Goal: Check status: Check status

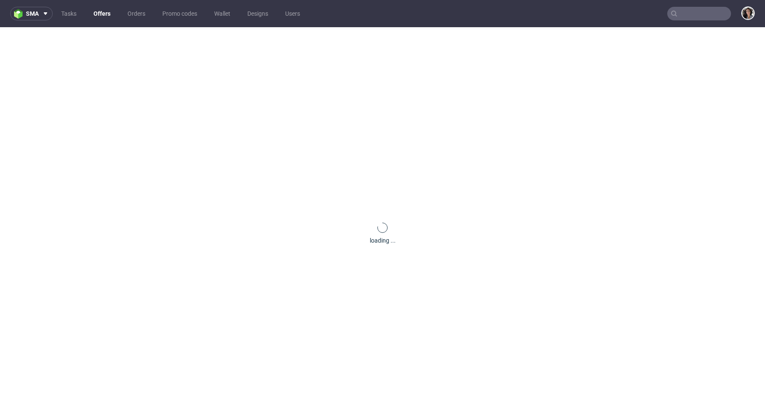
click at [677, 14] on input "text" at bounding box center [699, 14] width 64 height 14
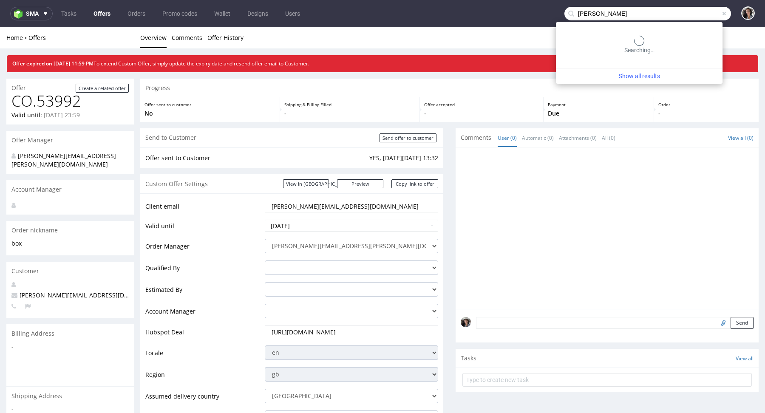
type input "[PERSON_NAME]"
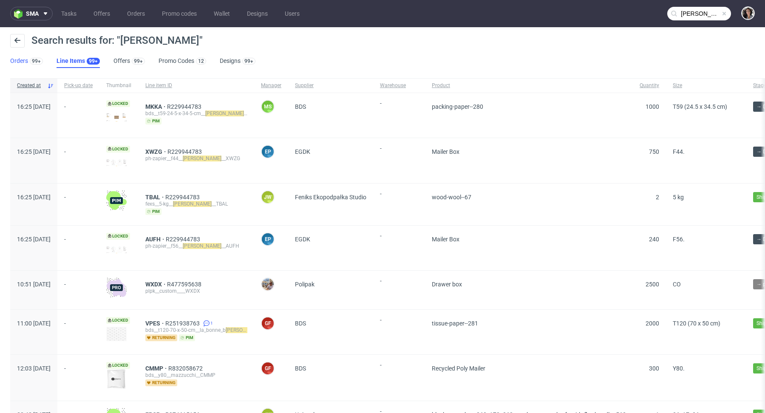
click at [24, 60] on link "Orders 99+" at bounding box center [26, 61] width 33 height 14
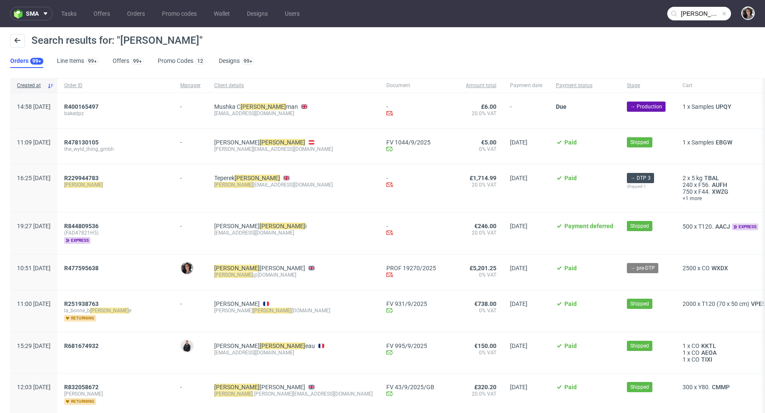
copy div "R477595638"
drag, startPoint x: 130, startPoint y: 268, endPoint x: 82, endPoint y: 269, distance: 48.0
click at [82, 269] on div "10:51 [DATE] R477595638 [PERSON_NAME] [PERSON_NAME] [PERSON_NAME] @[DOMAIN_NAME…" at bounding box center [453, 273] width 886 height 36
click at [99, 267] on span "R477595638" at bounding box center [81, 268] width 34 height 7
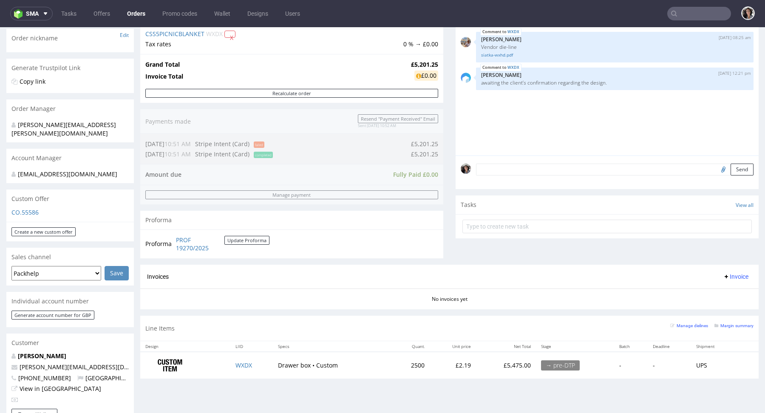
scroll to position [227, 0]
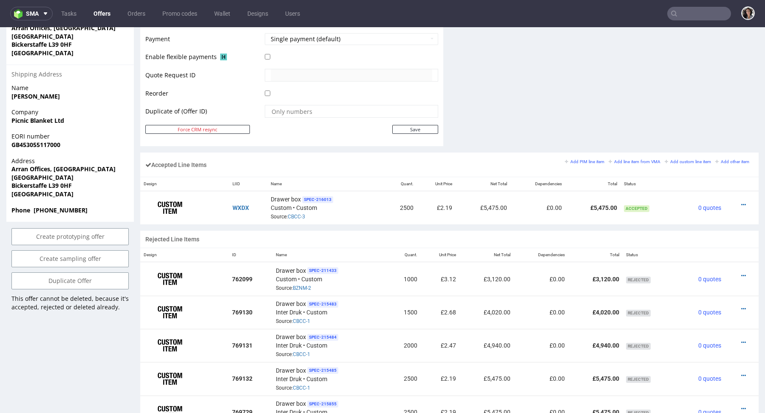
scroll to position [430, 0]
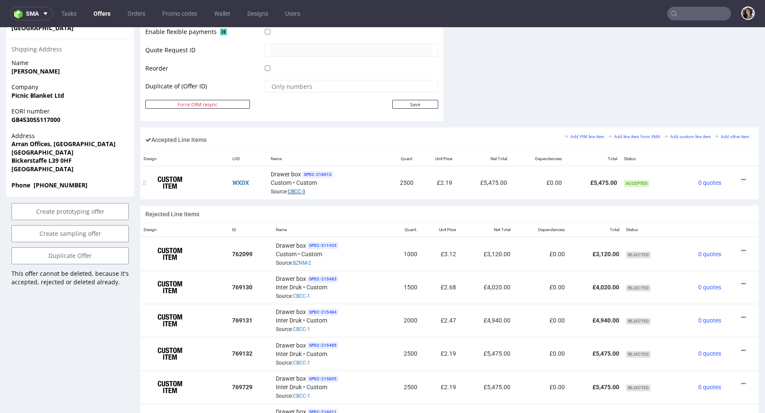
click at [294, 191] on link "CBCC-3" at bounding box center [296, 192] width 17 height 6
